Goal: Navigation & Orientation: Find specific page/section

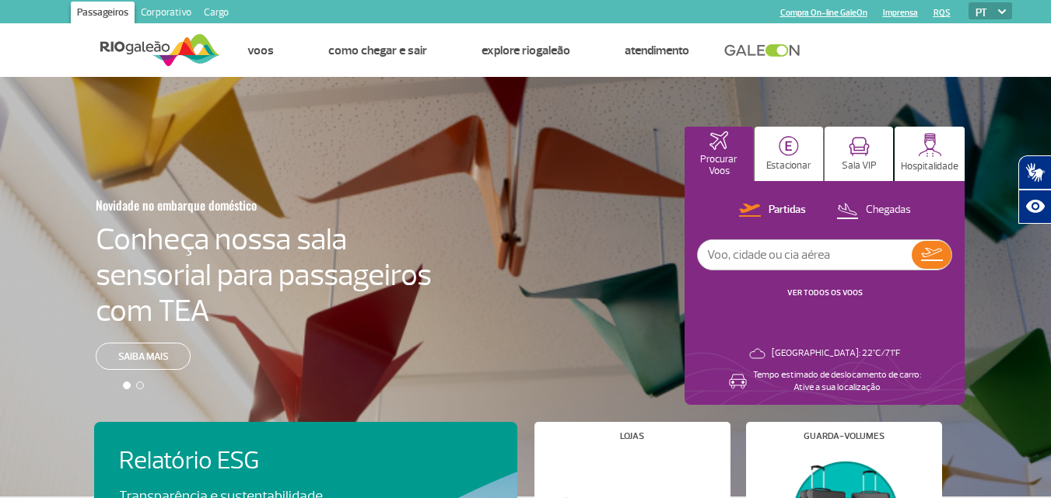
click at [152, 5] on link "Corporativo" at bounding box center [166, 14] width 63 height 25
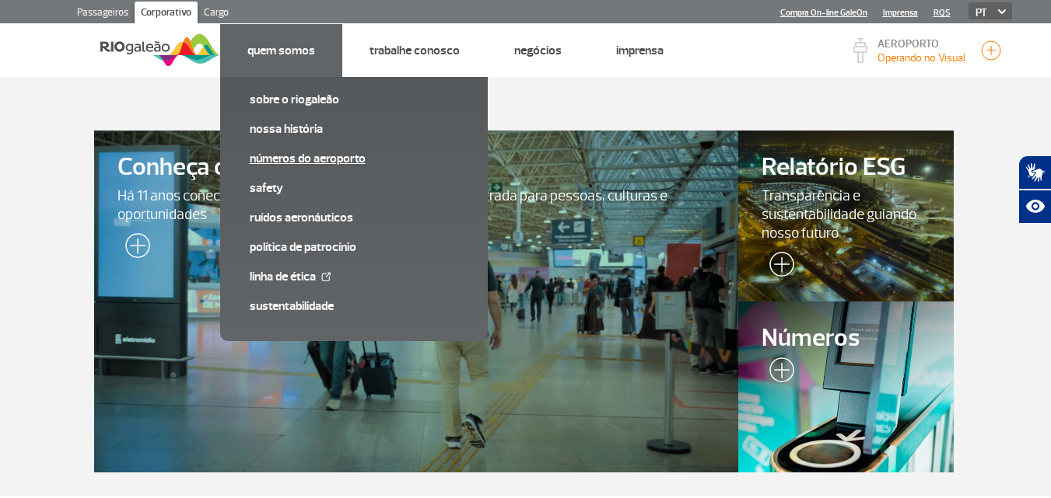
click at [319, 161] on link "Números do Aeroporto" at bounding box center [354, 158] width 208 height 17
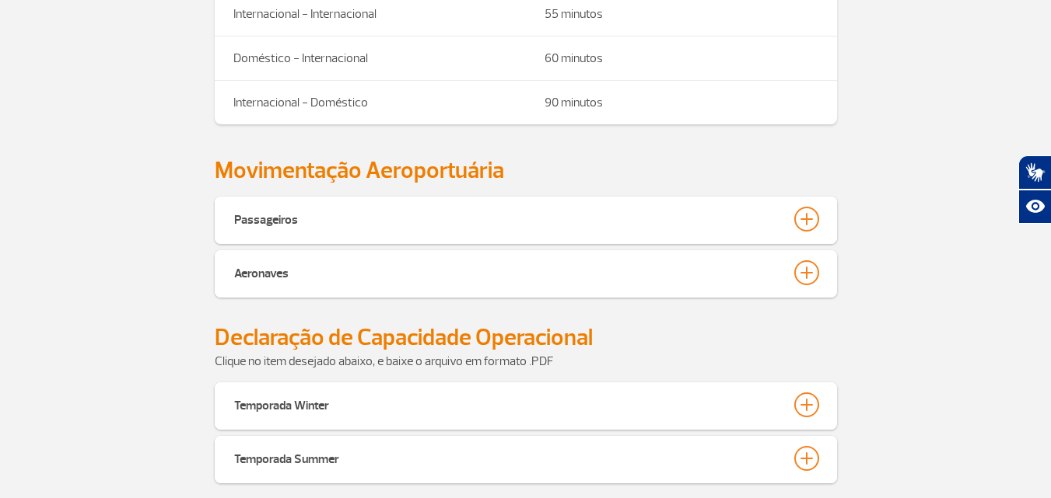
scroll to position [700, 0]
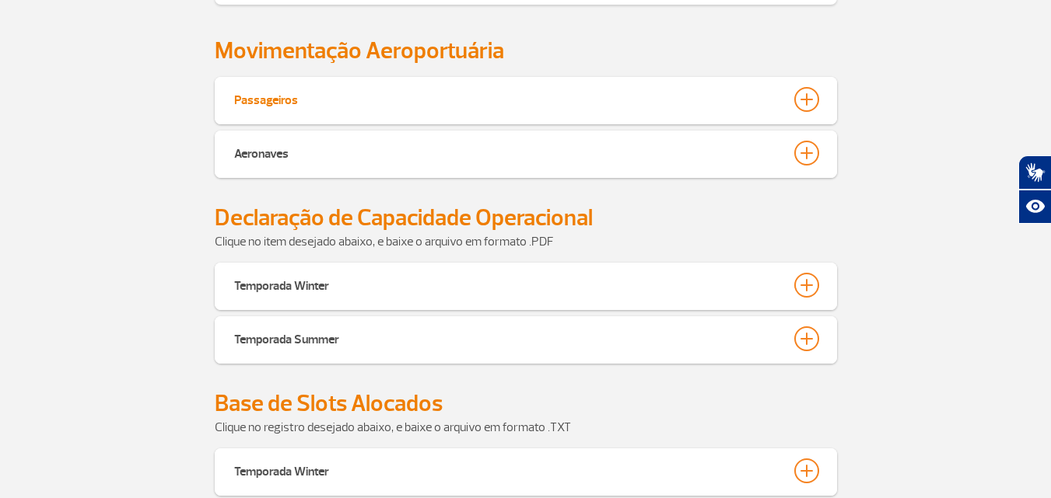
click at [331, 98] on button "Passageiros" at bounding box center [525, 99] width 585 height 26
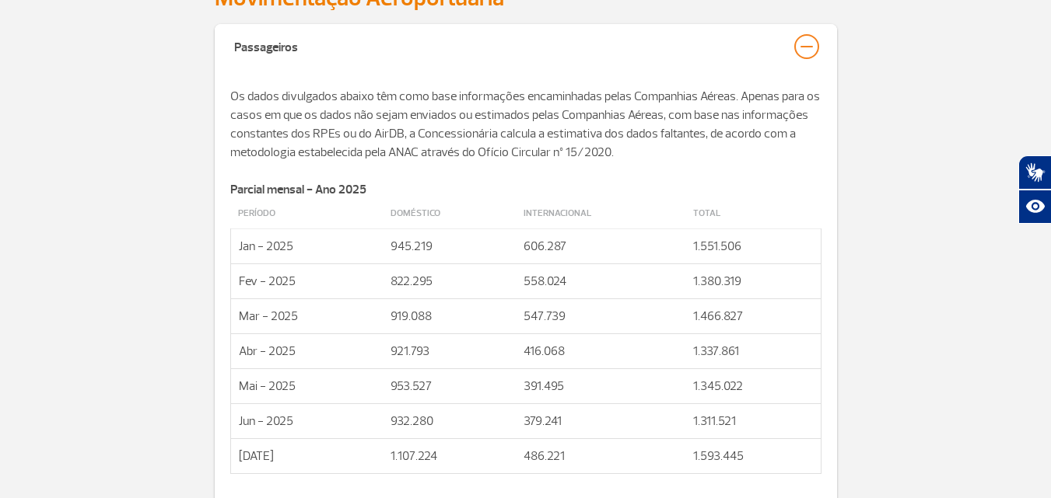
scroll to position [855, 0]
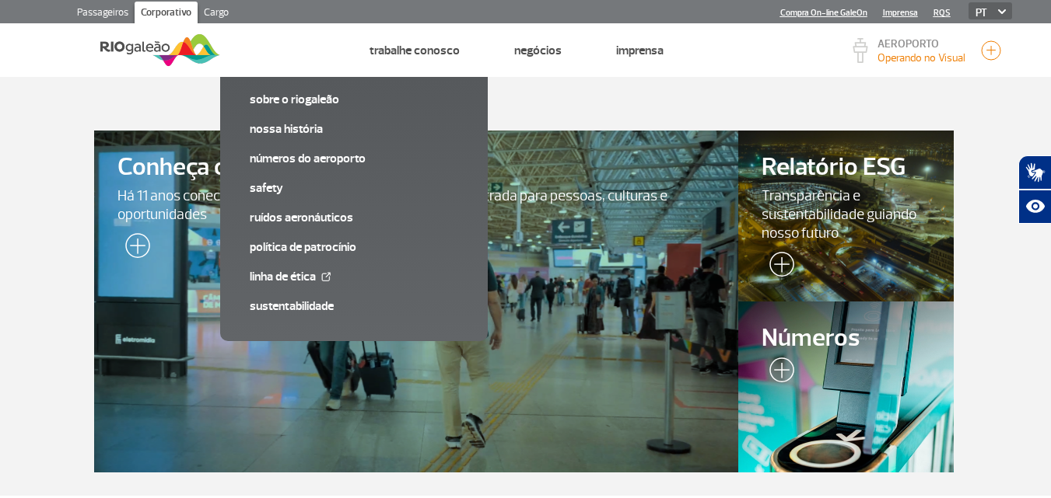
click at [128, 14] on link "Passageiros" at bounding box center [103, 14] width 64 height 25
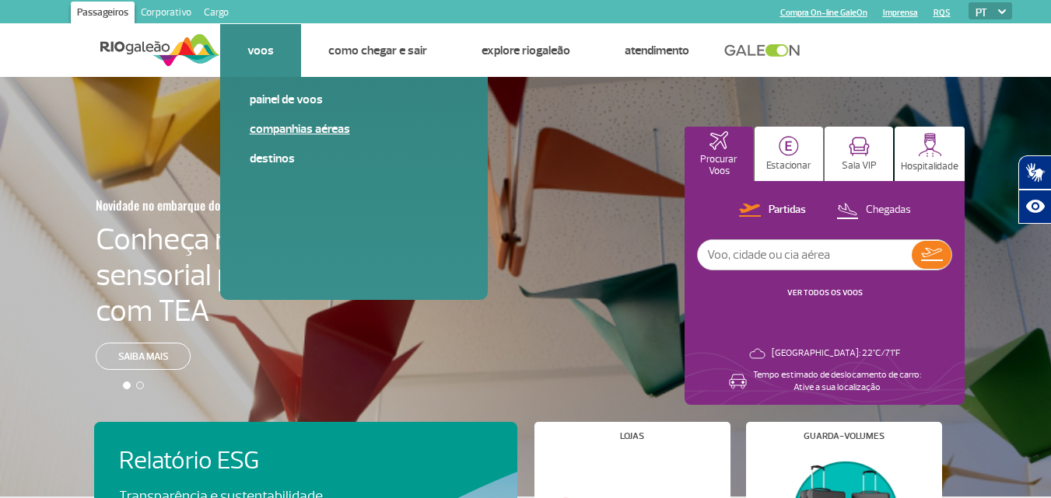
click at [277, 126] on link "Companhias Aéreas" at bounding box center [354, 129] width 208 height 17
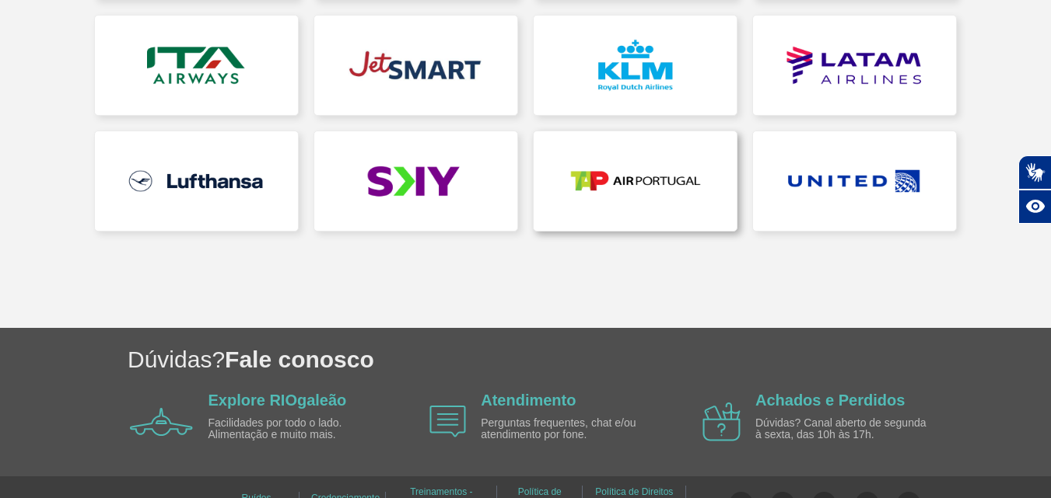
scroll to position [623, 0]
